Goal: Navigation & Orientation: Find specific page/section

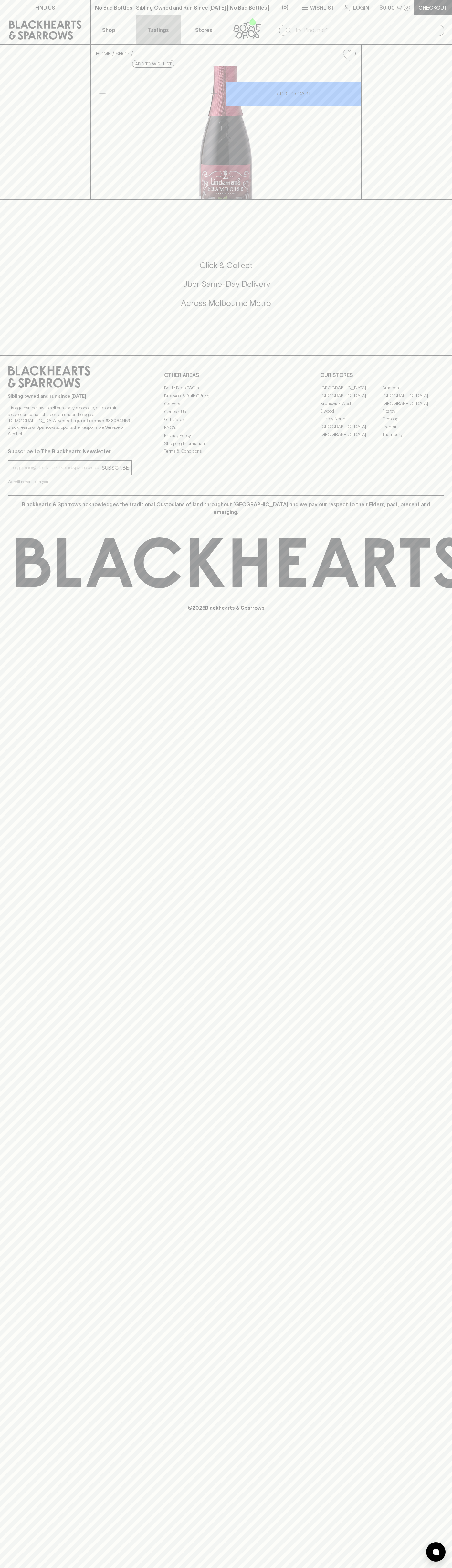
click at [178, 22] on link "Tastings" at bounding box center [158, 29] width 45 height 29
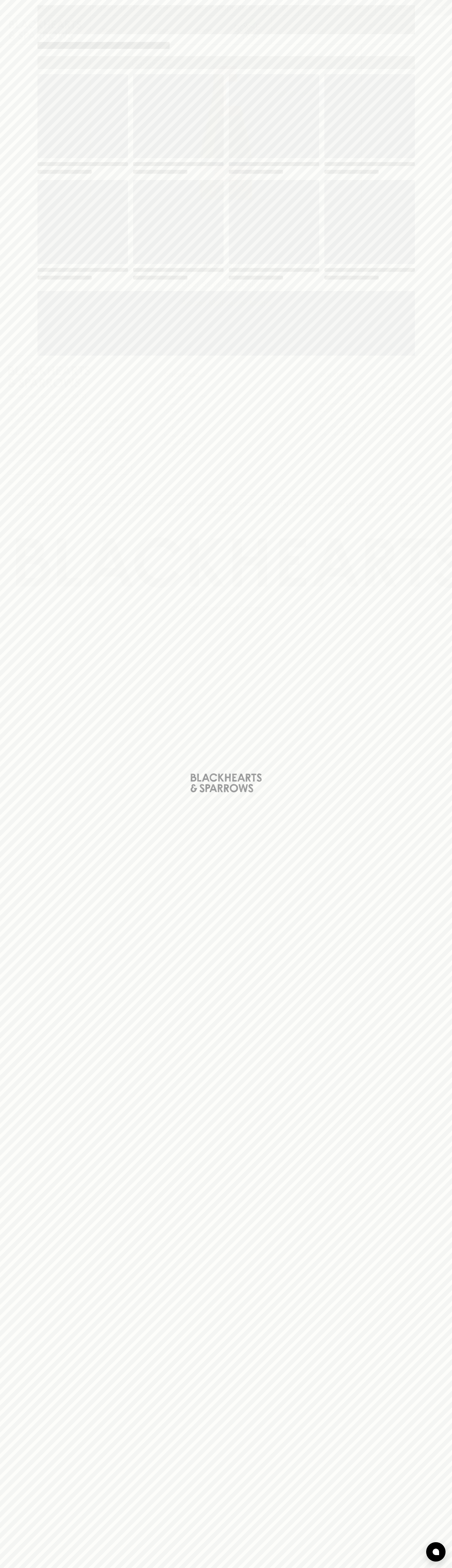
click at [422, 915] on div "Loading" at bounding box center [226, 784] width 452 height 1568
click at [56, 1567] on html "FIND US | No Bad Bottles | Sibling Owned and Run Since 2006 | No Bad Bottles | …" at bounding box center [226, 784] width 452 height 1568
click at [32, 476] on div "Loading" at bounding box center [226, 784] width 452 height 1568
